Goal: Task Accomplishment & Management: Use online tool/utility

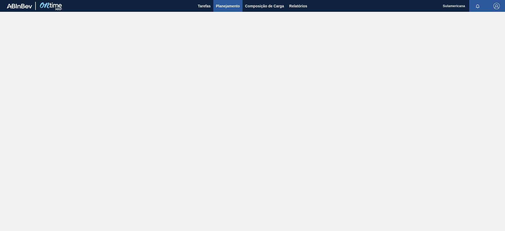
click at [229, 7] on span "Planejamento" at bounding box center [228, 6] width 24 height 6
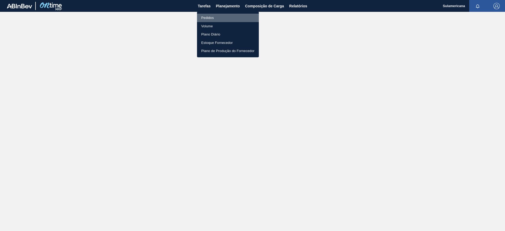
click at [216, 18] on li "Pedidos" at bounding box center [228, 18] width 62 height 8
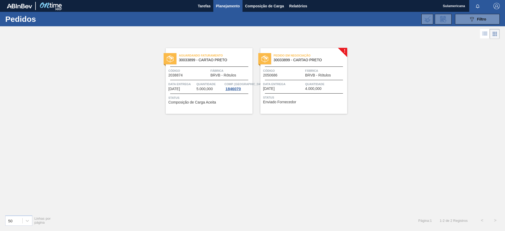
click at [344, 50] on div "Pedido em Negociação 30033899 - CARTAO PRETO Código 2050686 Fábrica BRVB - Rótu…" at bounding box center [303, 81] width 87 height 66
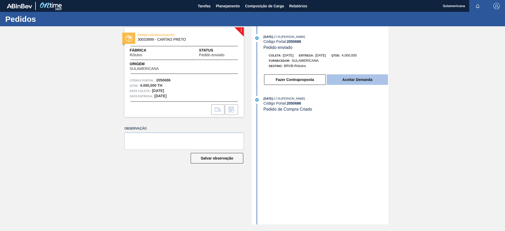
click at [351, 79] on button "Aceitar Demanda" at bounding box center [356, 79] width 61 height 11
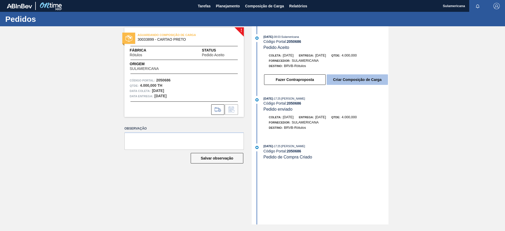
click at [362, 76] on button "Criar Composição de Carga" at bounding box center [356, 79] width 61 height 11
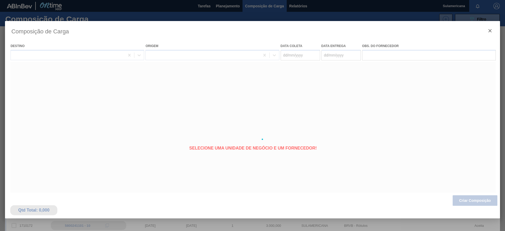
type coleta "[DATE]"
type Entrega "[DATE]"
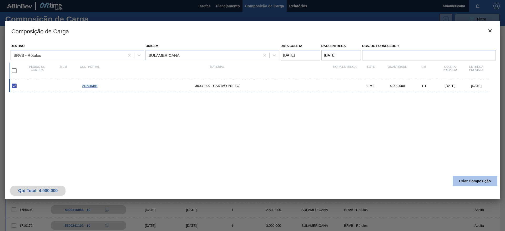
click at [478, 181] on button "Criar Composição" at bounding box center [474, 181] width 45 height 11
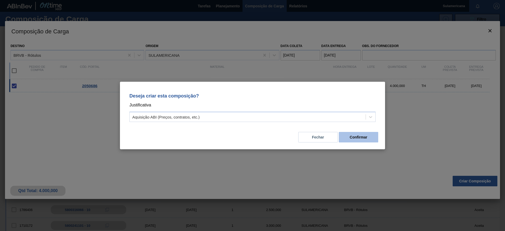
click at [370, 134] on button "Confirmar" at bounding box center [358, 137] width 39 height 11
